Goal: Navigation & Orientation: Understand site structure

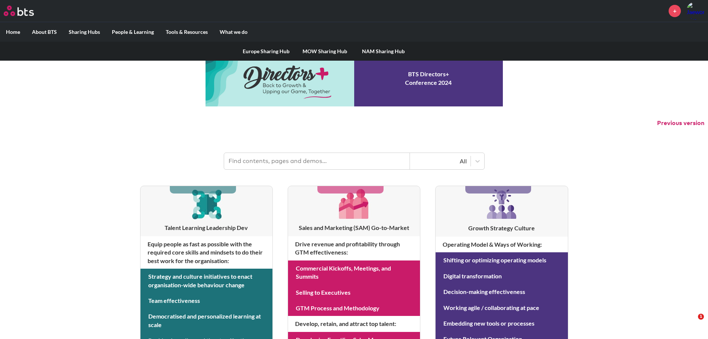
click at [96, 30] on label "Sharing Hubs" at bounding box center [84, 31] width 43 height 19
click at [0, 0] on input "Sharing Hubs" at bounding box center [0, 0] width 0 height 0
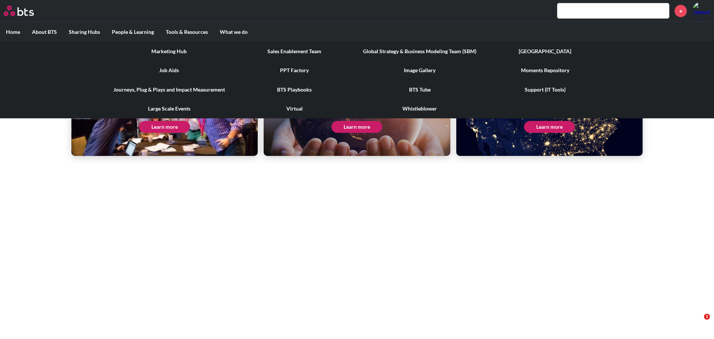
click at [170, 35] on label "Tools & Resources" at bounding box center [187, 31] width 54 height 19
click at [0, 0] on input "Tools & Resources" at bounding box center [0, 0] width 0 height 0
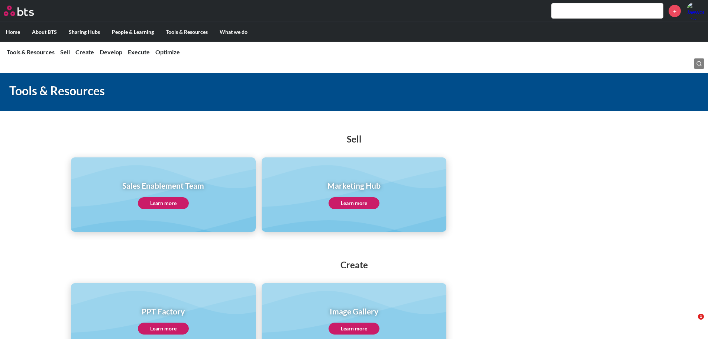
click at [136, 30] on label "People & Learning" at bounding box center [133, 31] width 54 height 19
click at [0, 0] on input "People & Learning" at bounding box center [0, 0] width 0 height 0
